Goal: Transaction & Acquisition: Purchase product/service

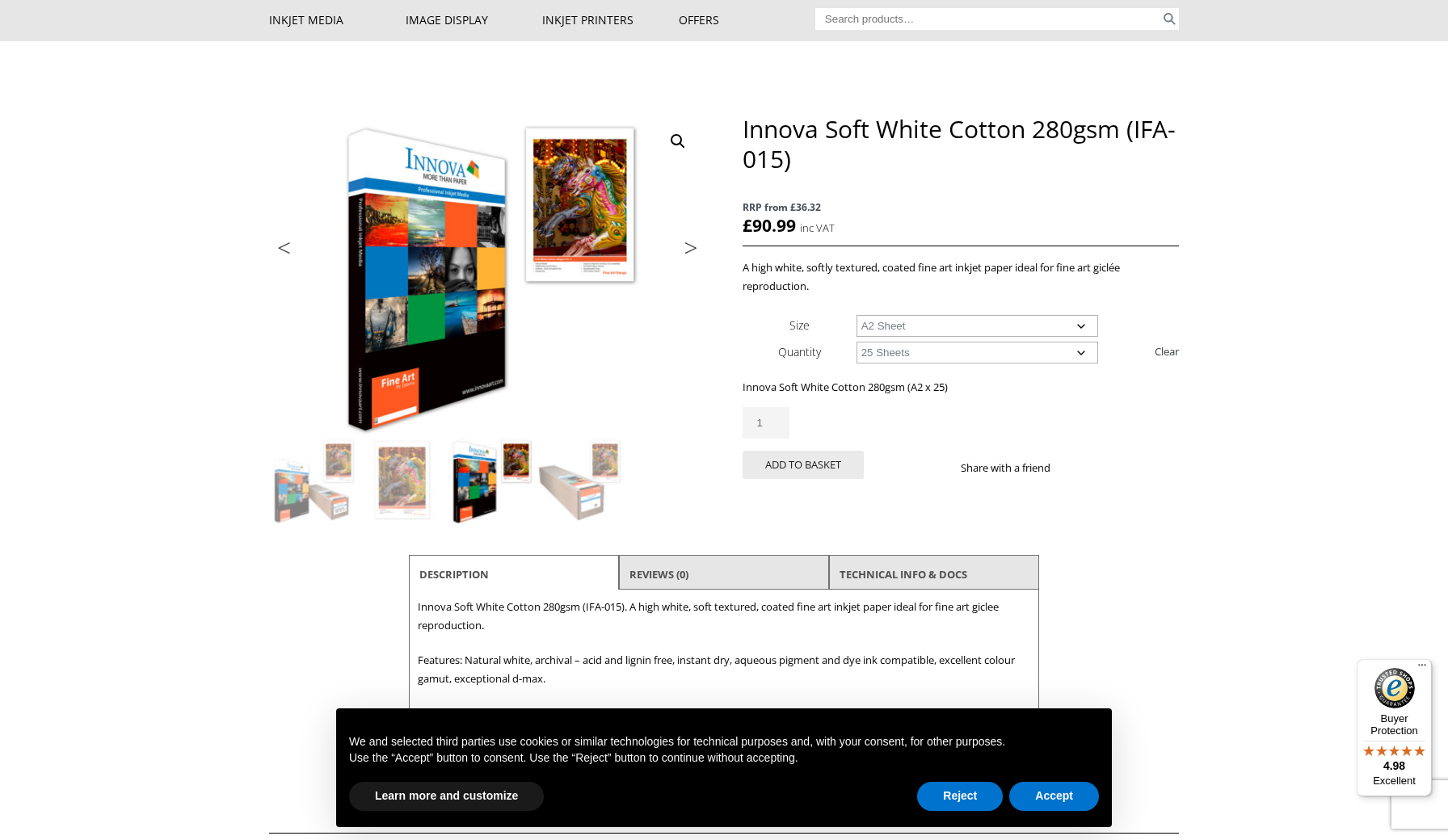
scroll to position [116, 0]
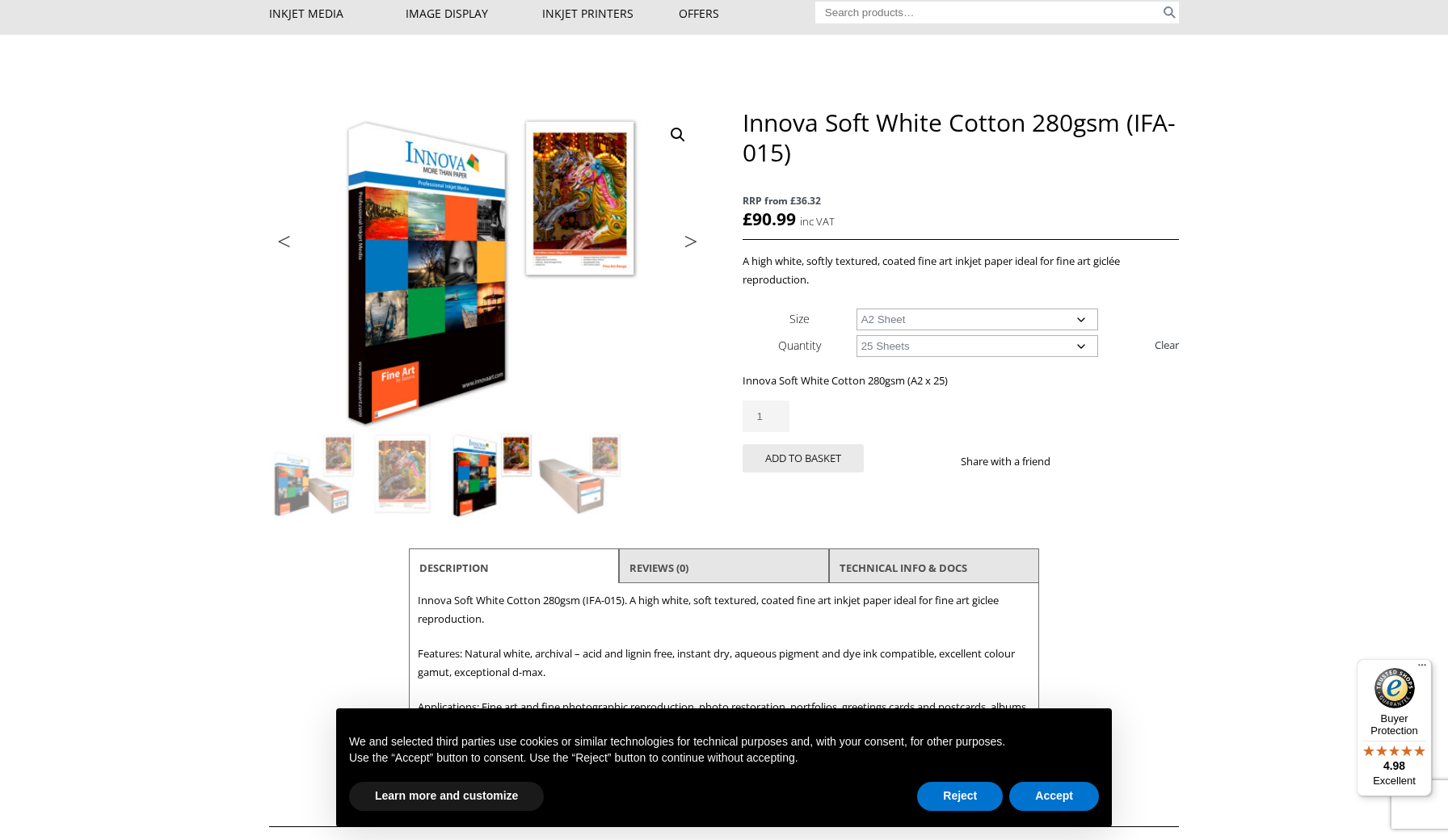
click at [967, 780] on div "Reject Accept" at bounding box center [1007, 796] width 182 height 36
click at [967, 800] on button "Reject" at bounding box center [960, 796] width 85 height 29
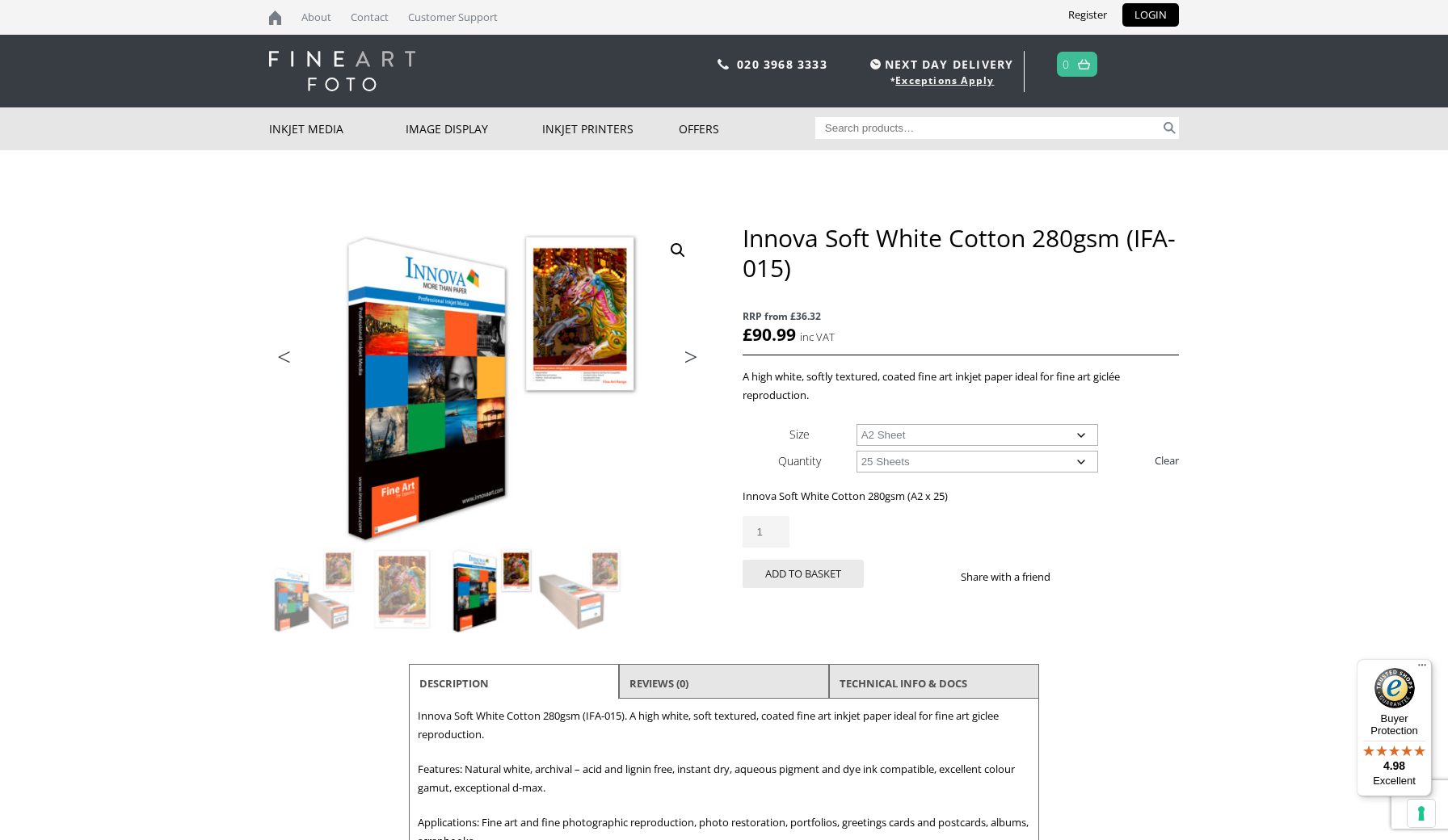
scroll to position [0, 0]
click at [891, 128] on input "Search for:" at bounding box center [988, 128] width 346 height 21
type input "fine art paper"
click at [1169, 127] on button "Search" at bounding box center [1169, 128] width 18 height 21
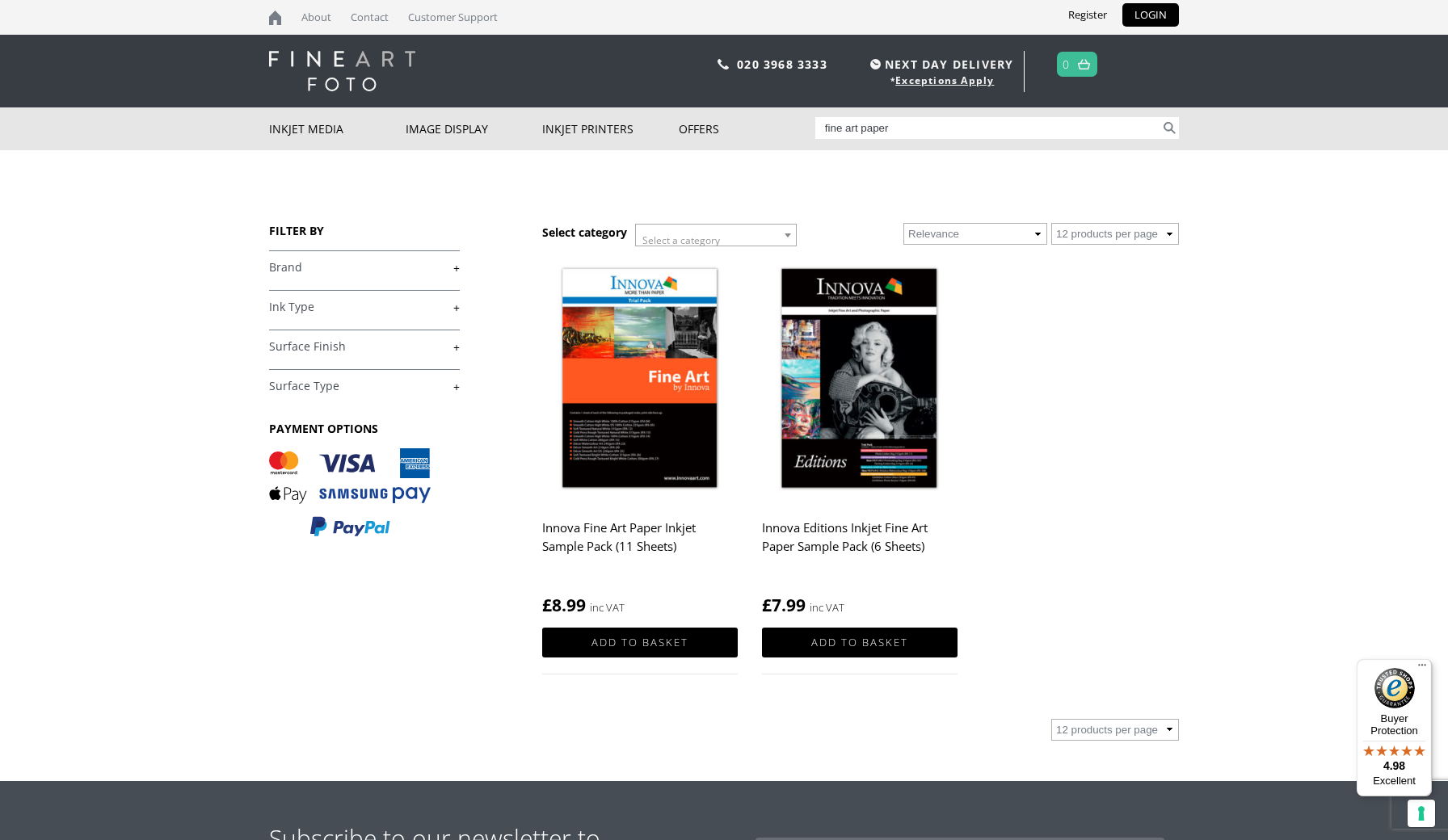
click at [610, 334] on img at bounding box center [639, 380] width 195 height 245
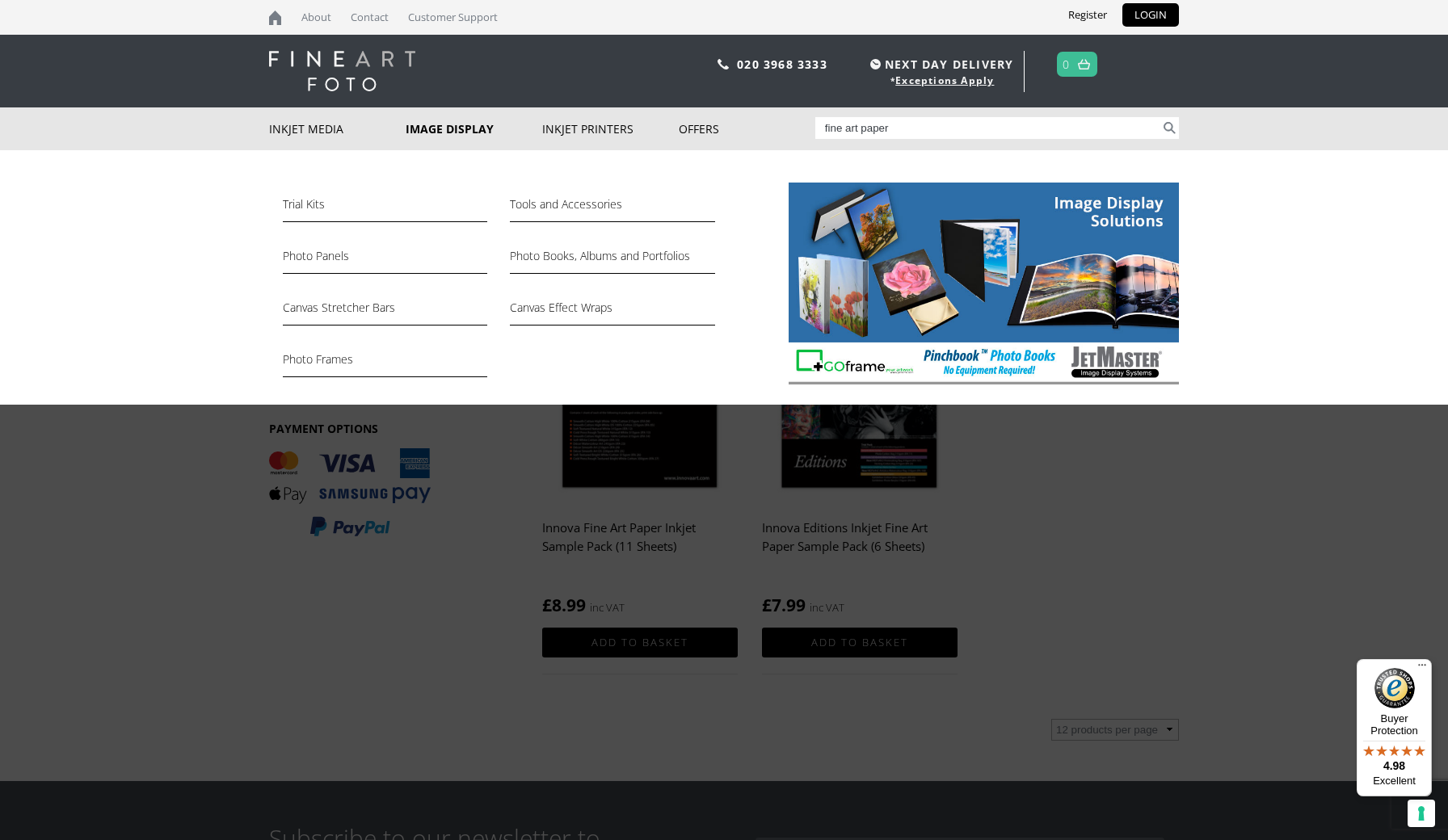
click at [156, 243] on div "Trial Kits Tools and Accessories Photo Panels Photo Books, Albums and Portfolio…" at bounding box center [724, 278] width 1448 height 254
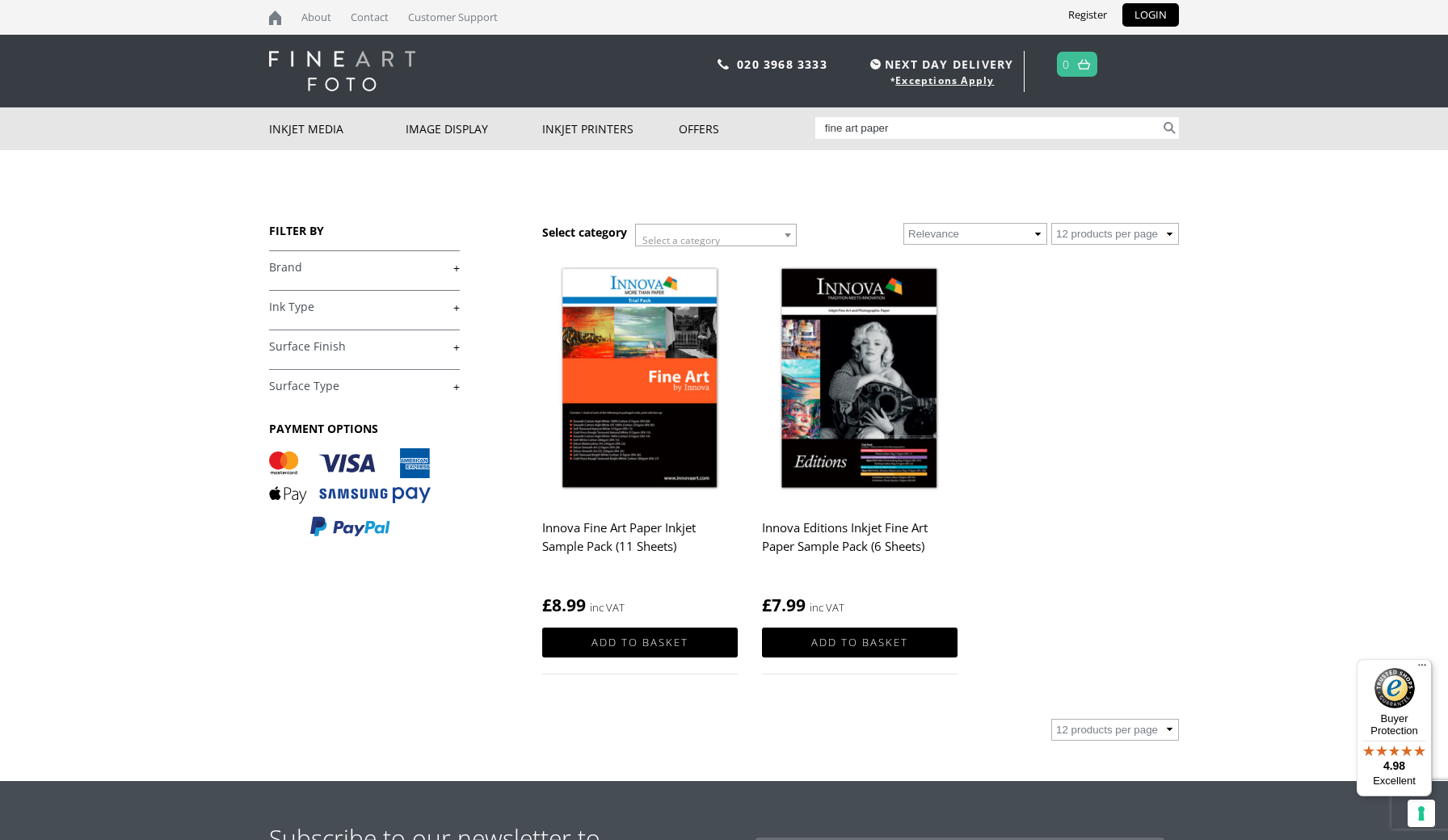
click at [142, 102] on header "020 3968 3333 NEXT DAY DELIVERY * Exceptions Apply 0" at bounding box center [724, 71] width 1448 height 73
